Goal: Transaction & Acquisition: Book appointment/travel/reservation

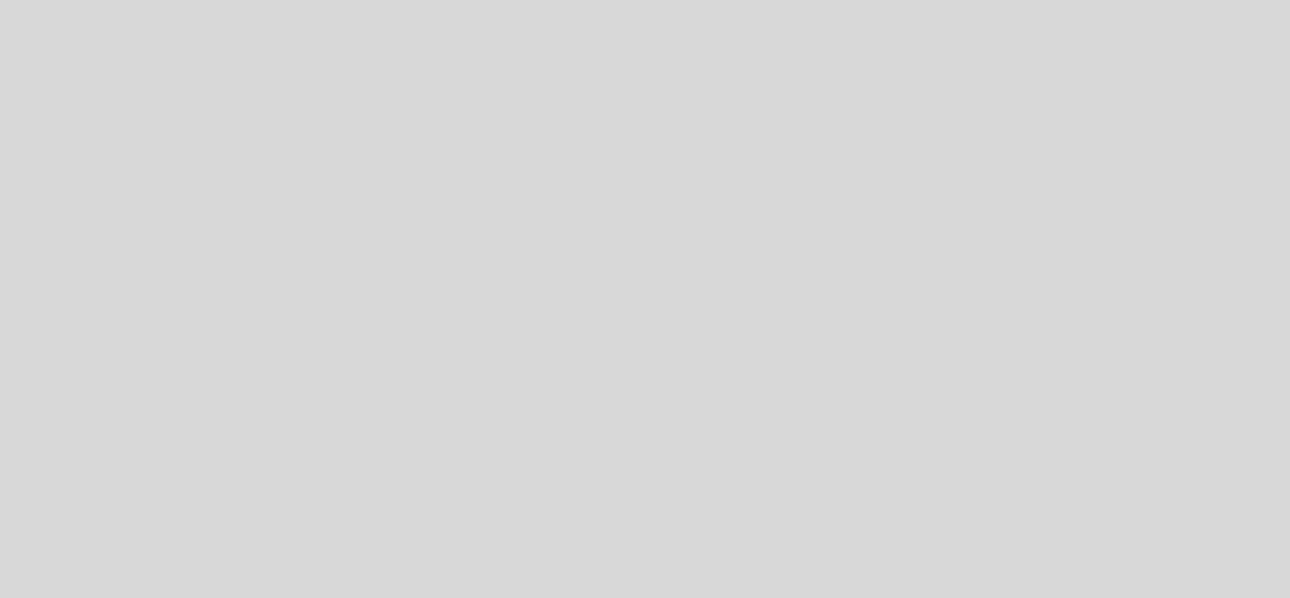
select select "es"
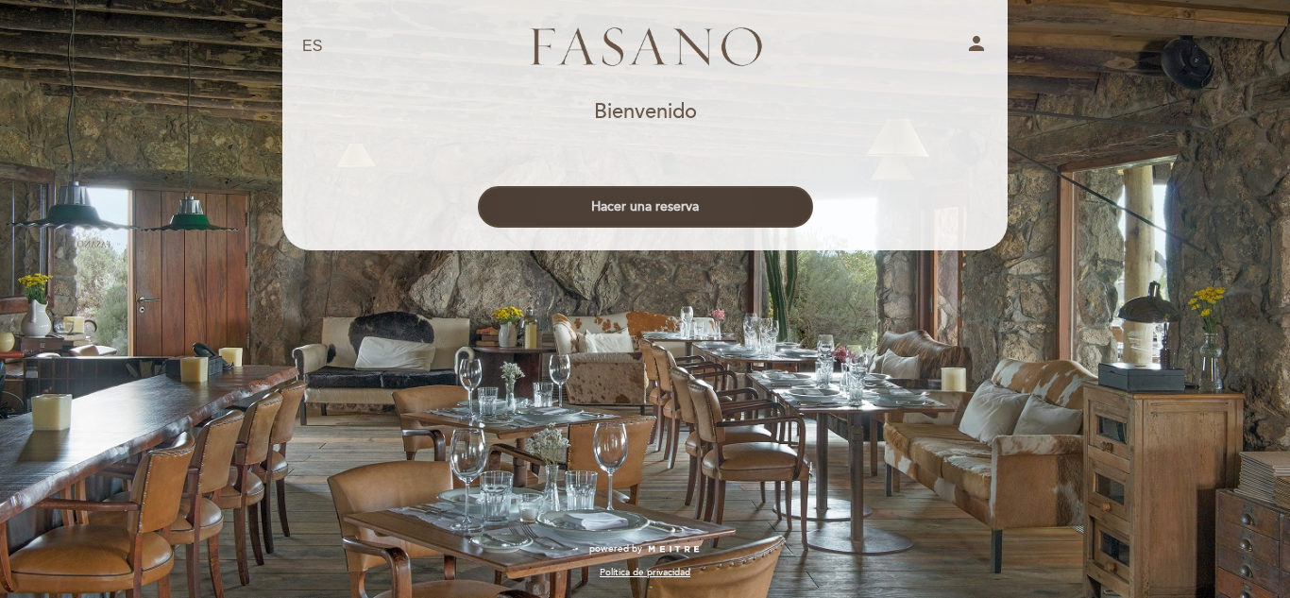
click at [738, 199] on button "Hacer una reserva" at bounding box center [645, 207] width 335 height 42
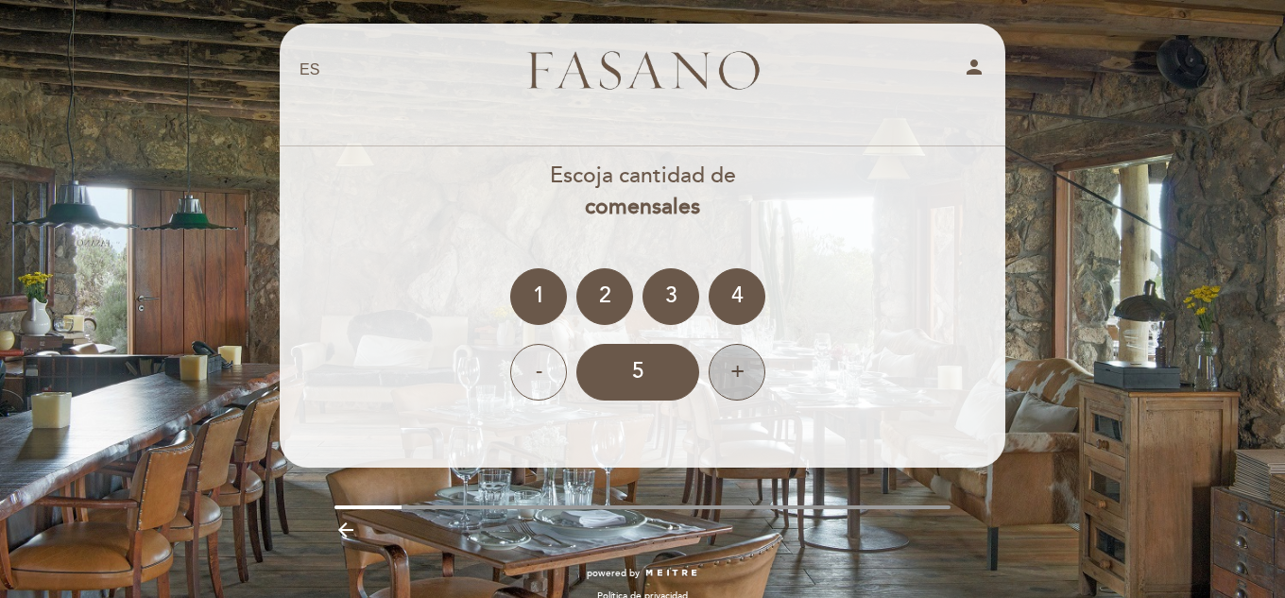
click at [740, 381] on div "+" at bounding box center [736, 372] width 57 height 57
click at [752, 373] on div "+" at bounding box center [736, 372] width 57 height 57
click at [656, 381] on div "7" at bounding box center [637, 372] width 123 height 57
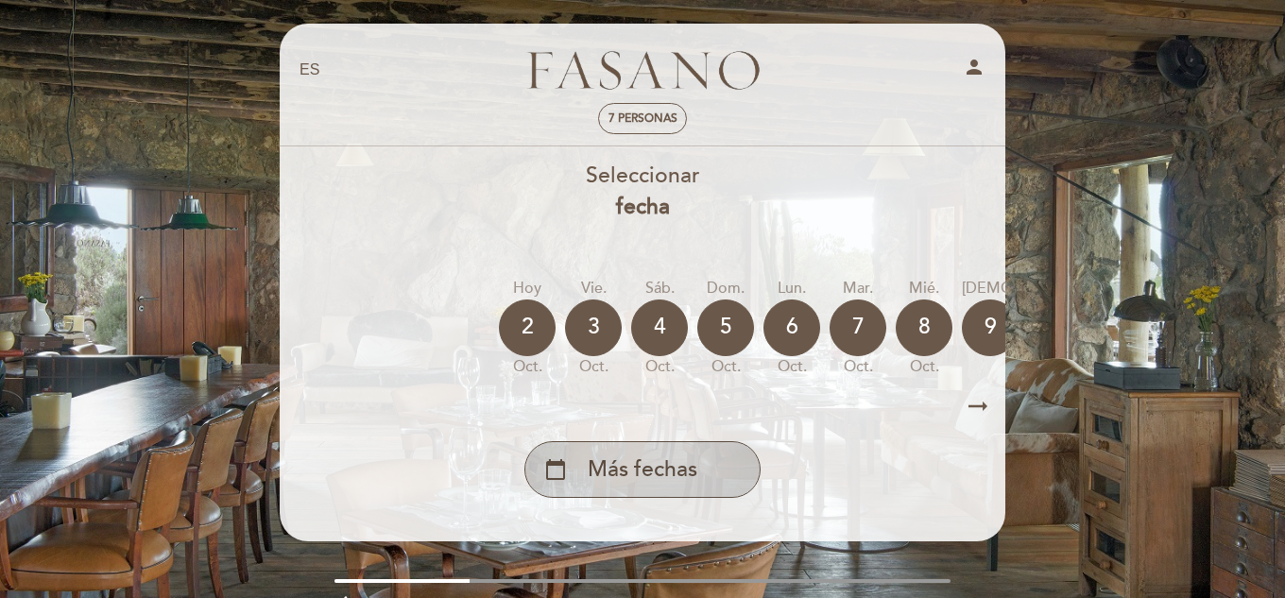
click at [733, 463] on div "calendar_today Más fechas" at bounding box center [642, 469] width 236 height 57
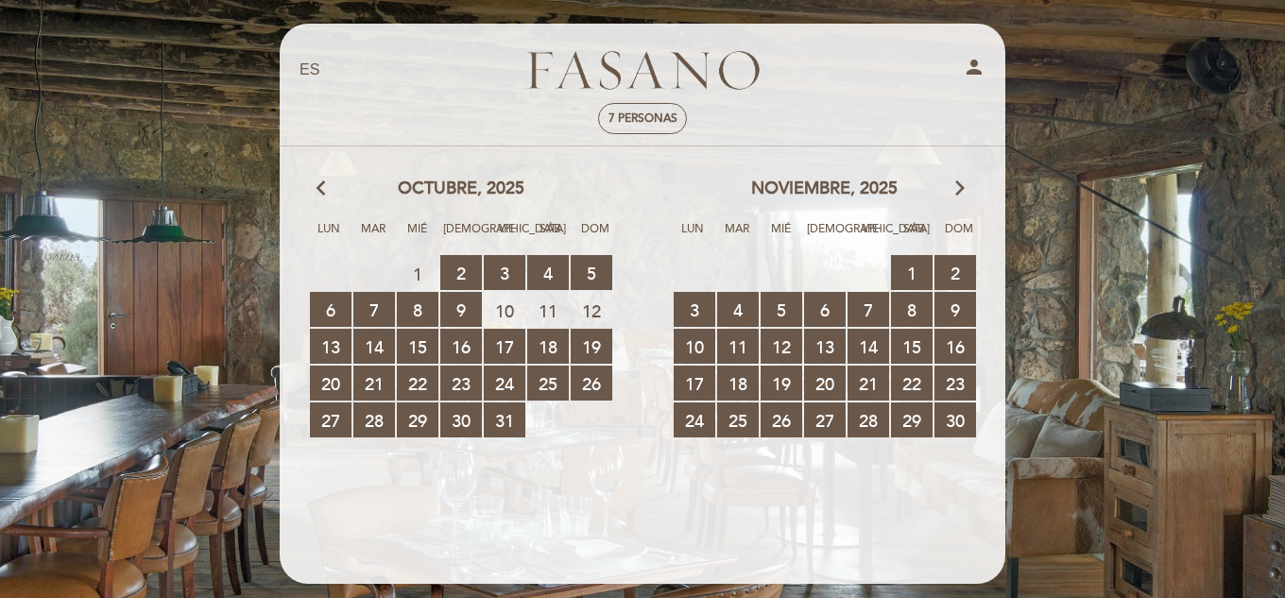
click at [959, 187] on icon "arrow_forward_ios" at bounding box center [959, 189] width 17 height 25
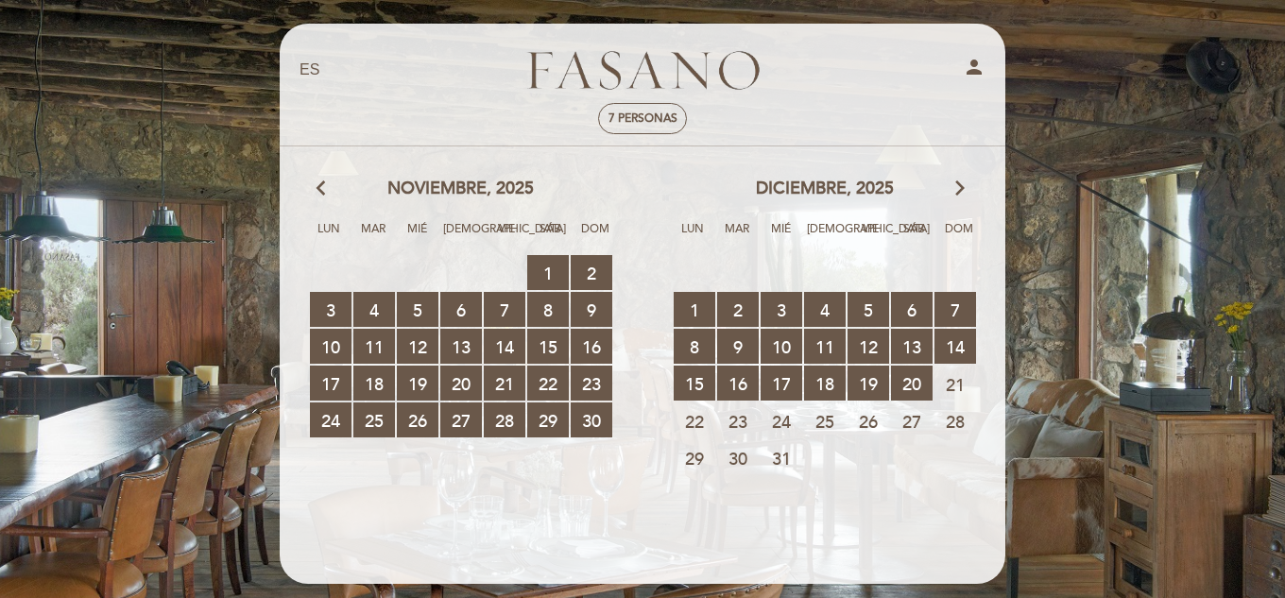
click at [900, 430] on span "27" at bounding box center [912, 420] width 42 height 35
click at [915, 423] on span "27" at bounding box center [912, 420] width 42 height 35
click at [897, 418] on span "27" at bounding box center [912, 420] width 42 height 35
click at [809, 416] on span "25" at bounding box center [825, 420] width 42 height 35
click at [727, 415] on span "23" at bounding box center [738, 420] width 42 height 35
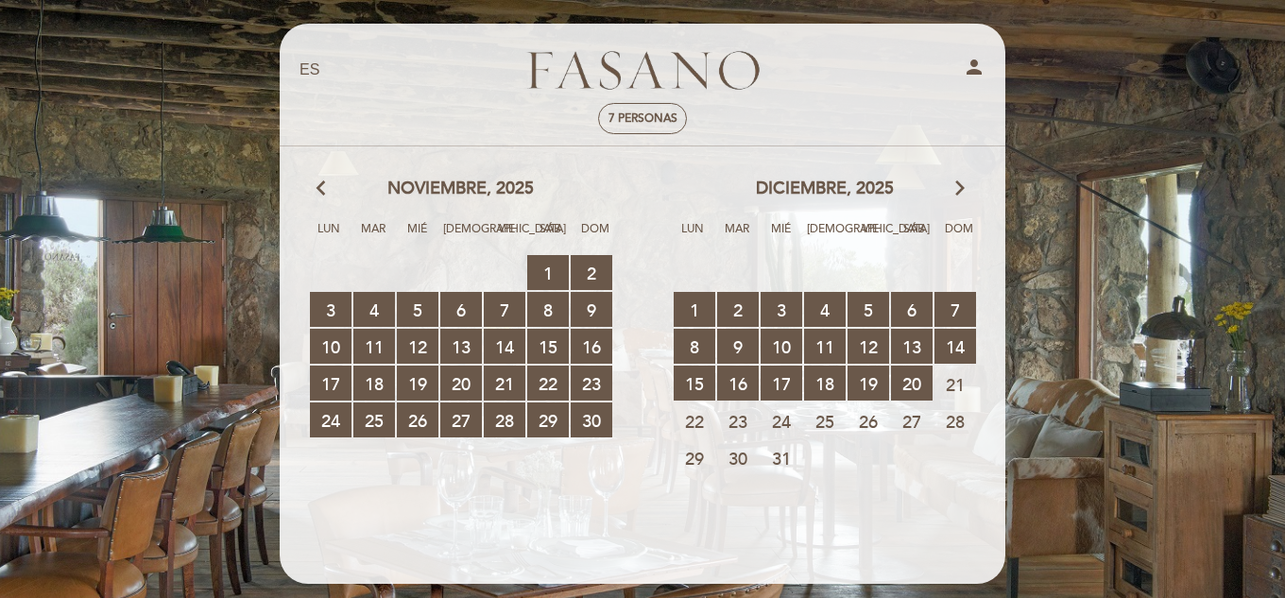
click at [727, 450] on span "30" at bounding box center [738, 457] width 42 height 35
click at [958, 412] on span "28" at bounding box center [955, 420] width 42 height 35
click at [955, 189] on icon "arrow_forward_ios" at bounding box center [959, 189] width 17 height 25
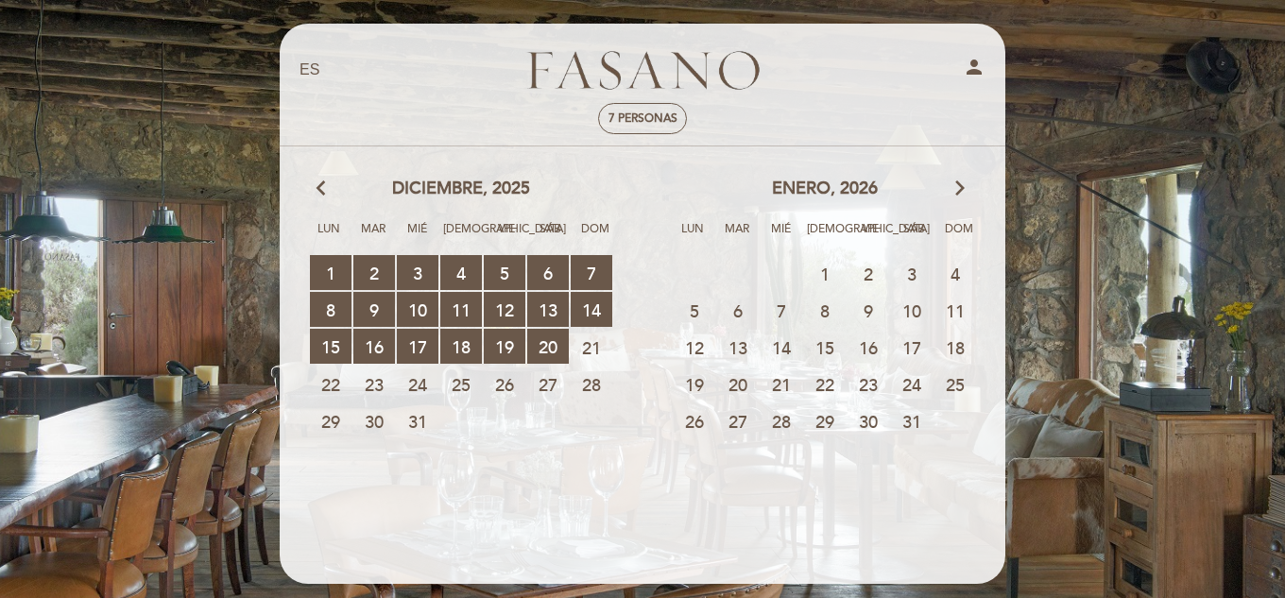
click at [968, 190] on div "enero, 2026 arrow_forward_ios" at bounding box center [824, 189] width 364 height 25
click at [964, 191] on icon "arrow_forward_ios" at bounding box center [959, 189] width 17 height 25
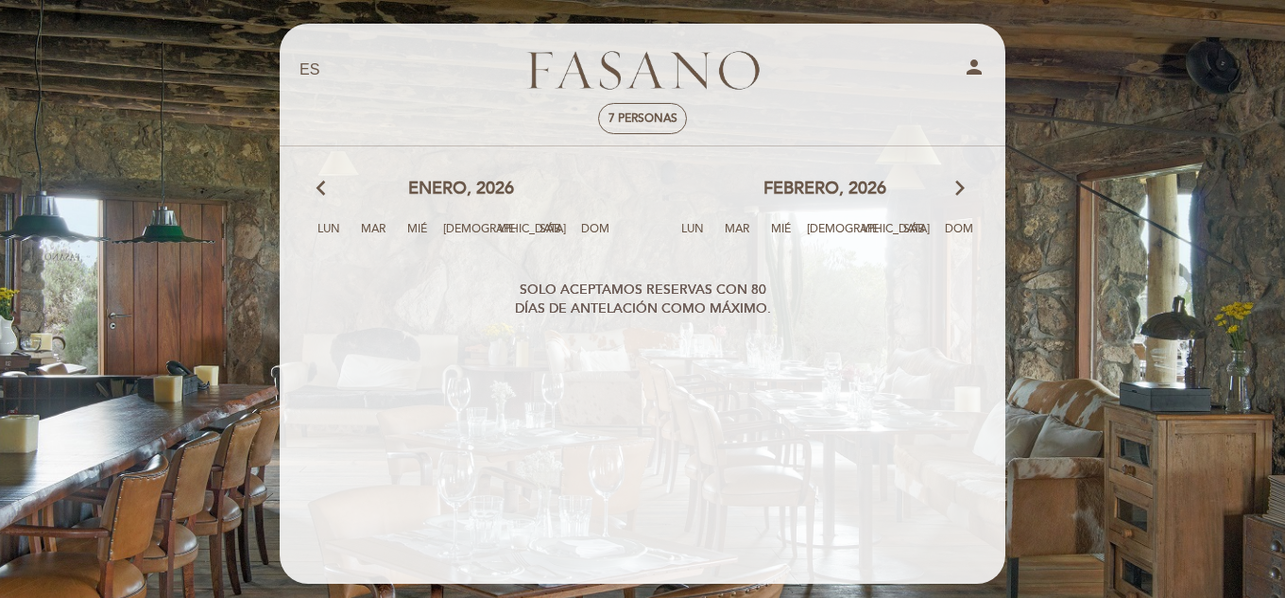
click at [326, 187] on icon "arrow_back_ios" at bounding box center [324, 189] width 17 height 25
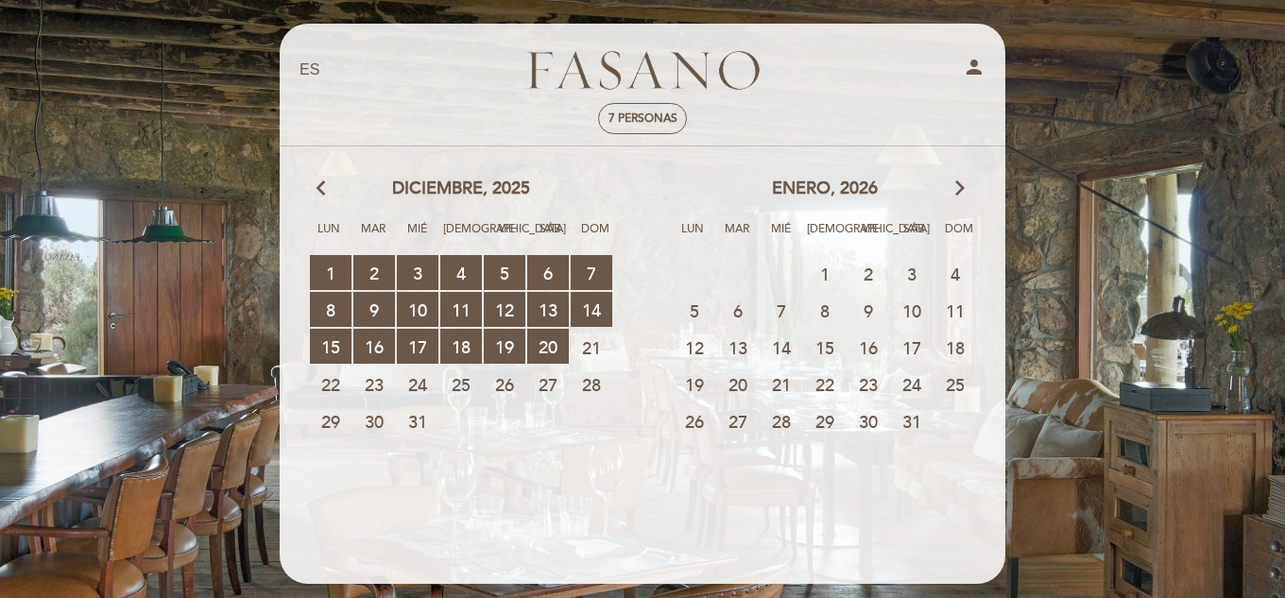
click at [585, 380] on span "28" at bounding box center [591, 383] width 42 height 35
click at [548, 349] on span "20 RESERVAS DISPONIBLES" at bounding box center [548, 346] width 42 height 35
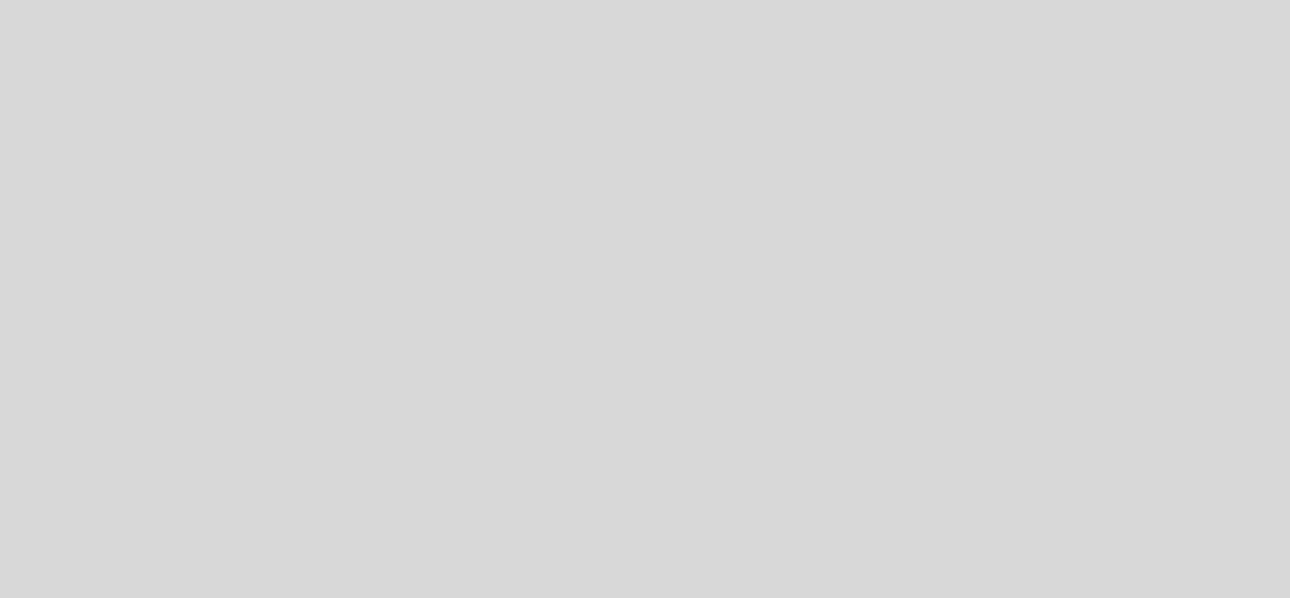
select select "es"
